Goal: Transaction & Acquisition: Book appointment/travel/reservation

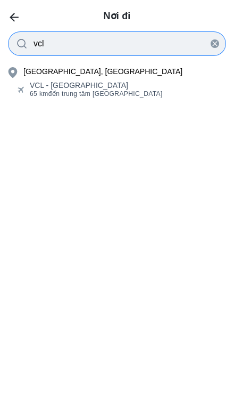
type input "vcl"
click at [121, 84] on div "VCL - [GEOGRAPHIC_DATA]" at bounding box center [96, 85] width 133 height 9
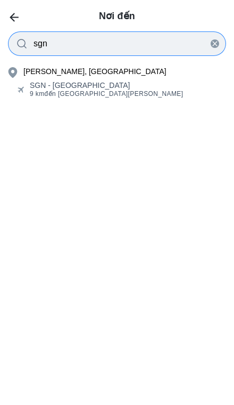
type input "sgn"
click at [119, 87] on div "SGN - [GEOGRAPHIC_DATA]" at bounding box center [107, 85] width 154 height 9
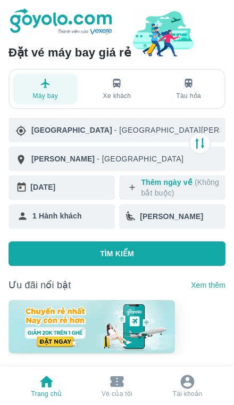
click at [84, 185] on div "[DATE]" at bounding box center [70, 186] width 80 height 15
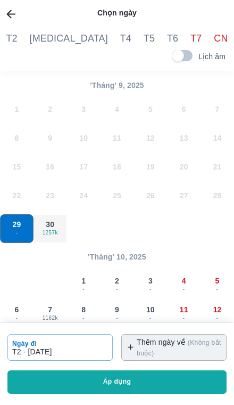
click at [48, 225] on span "30" at bounding box center [50, 224] width 9 height 11
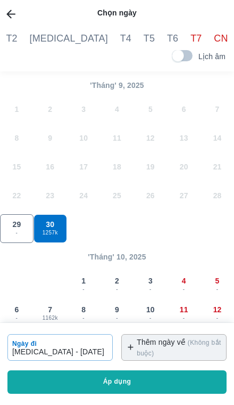
click at [154, 391] on button "Áp dụng" at bounding box center [116, 381] width 219 height 23
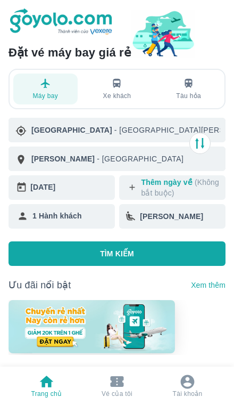
click at [169, 258] on button "TÌM KIẾM" at bounding box center [117, 253] width 217 height 24
click at [141, 255] on button "TÌM KIẾM" at bounding box center [117, 253] width 217 height 24
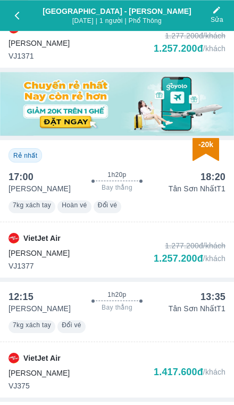
click at [209, 227] on div "VietJet Air Tiết Kiệm VJ1377 1.277.200đ /khách 1.257.200đ /khách" at bounding box center [117, 246] width 217 height 50
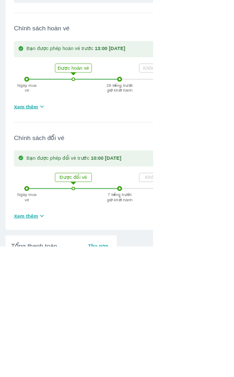
scroll to position [370, 0]
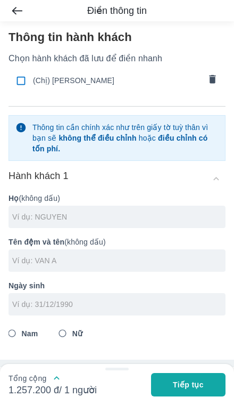
click at [212, 81] on icon "comments" at bounding box center [212, 79] width 6 height 9
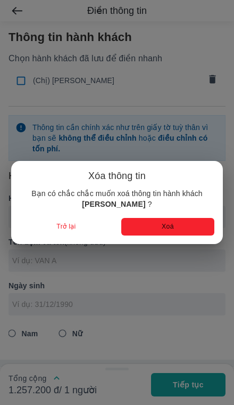
click at [179, 229] on button "Xoá" at bounding box center [167, 227] width 93 height 18
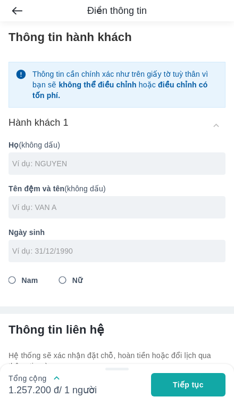
click at [21, 166] on input "text" at bounding box center [118, 163] width 213 height 11
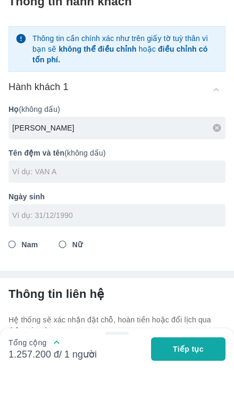
type input "[PERSON_NAME]"
click at [20, 202] on input "text" at bounding box center [118, 207] width 213 height 11
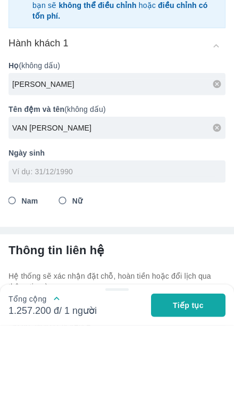
type input "VAN [PERSON_NAME]"
click at [19, 245] on input "tel" at bounding box center [113, 250] width 203 height 11
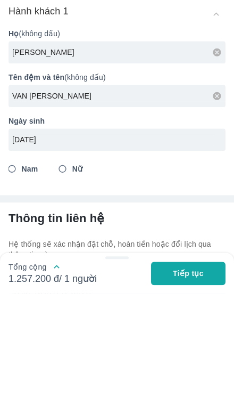
type input "[DATE]"
click at [14, 270] on input "Nam" at bounding box center [12, 279] width 19 height 19
radio input "true"
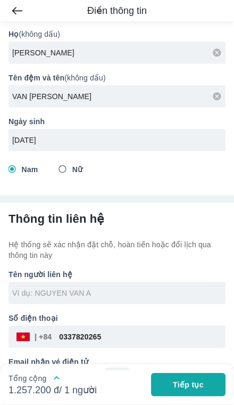
click at [68, 288] on input "text" at bounding box center [118, 292] width 213 height 11
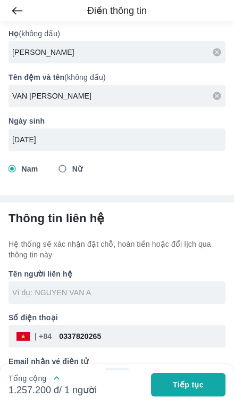
type input "[PERSON_NAME]"
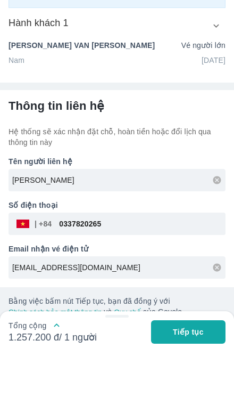
scroll to position [100, 0]
click at [217, 228] on icon at bounding box center [217, 233] width 10 height 10
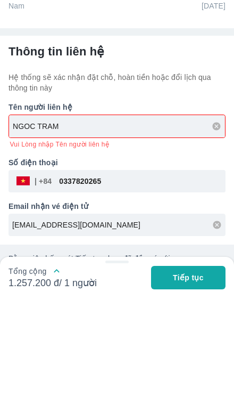
type input "NGOC TRAM"
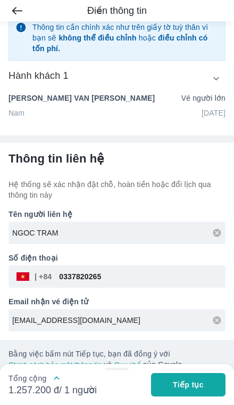
scroll to position [0, 0]
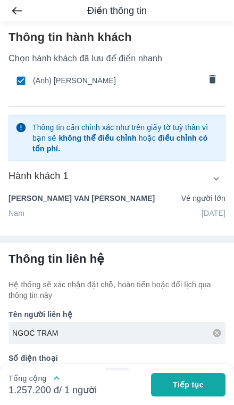
click at [183, 380] on span "Tiếp tục" at bounding box center [188, 384] width 31 height 11
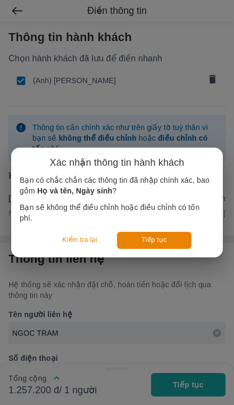
click at [164, 234] on button "Tiếp tục" at bounding box center [154, 240] width 75 height 17
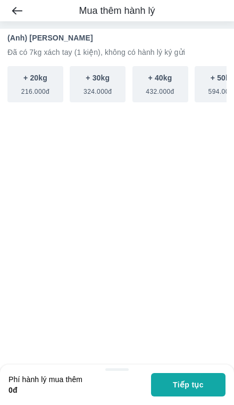
click at [187, 383] on span "Tiếp tục" at bounding box center [188, 384] width 31 height 11
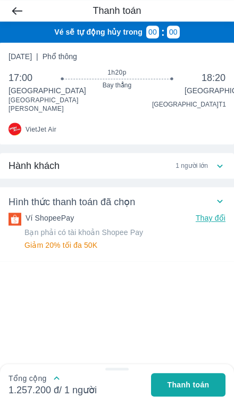
scroll to position [5, 0]
click at [212, 180] on div "Hành khách 1 người lớn [PERSON_NAME] [DATE] Vé người lớn Hình thức thanh toán đ…" at bounding box center [117, 207] width 234 height 108
click at [207, 215] on p "Thay đổi" at bounding box center [211, 219] width 30 height 14
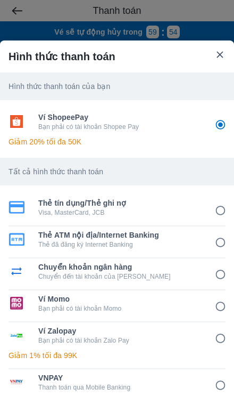
scroll to position [0, 0]
click at [225, 54] on icon at bounding box center [220, 54] width 11 height 11
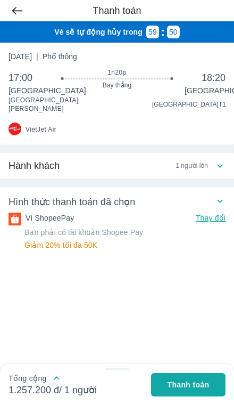
click at [218, 200] on icon at bounding box center [220, 200] width 11 height 11
click at [214, 204] on div "Hình thức thanh toán đã chọn" at bounding box center [117, 201] width 217 height 13
click at [220, 201] on icon at bounding box center [220, 200] width 11 height 11
click at [208, 218] on p "Thay đổi" at bounding box center [211, 219] width 30 height 14
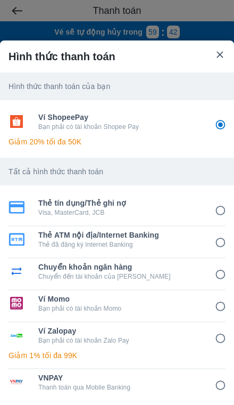
click at [220, 54] on icon at bounding box center [220, 54] width 6 height 6
